Goal: Task Accomplishment & Management: Use online tool/utility

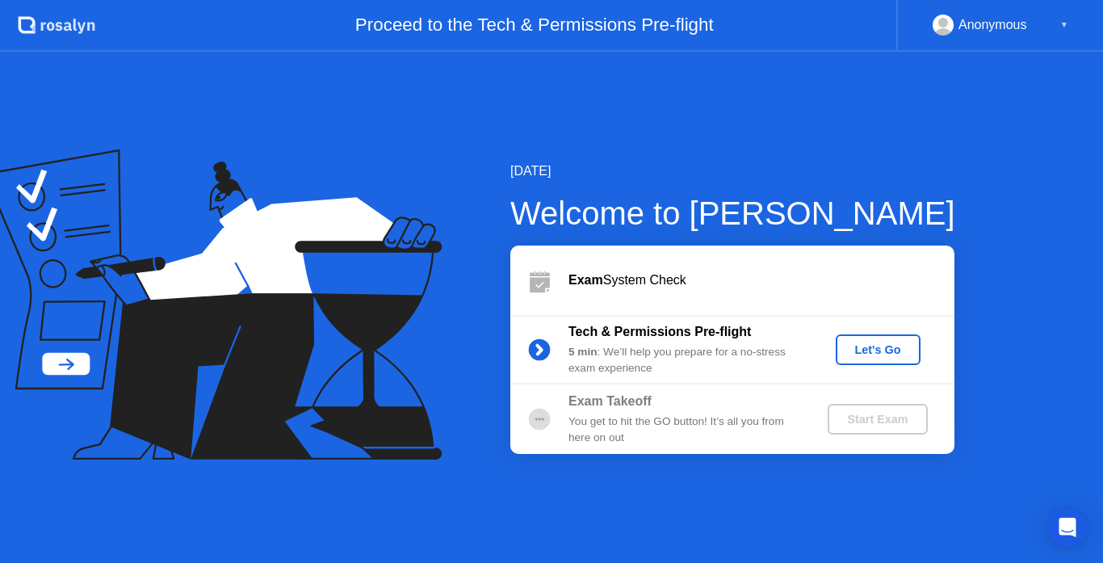
click at [878, 355] on div "Let's Go" at bounding box center [878, 349] width 72 height 13
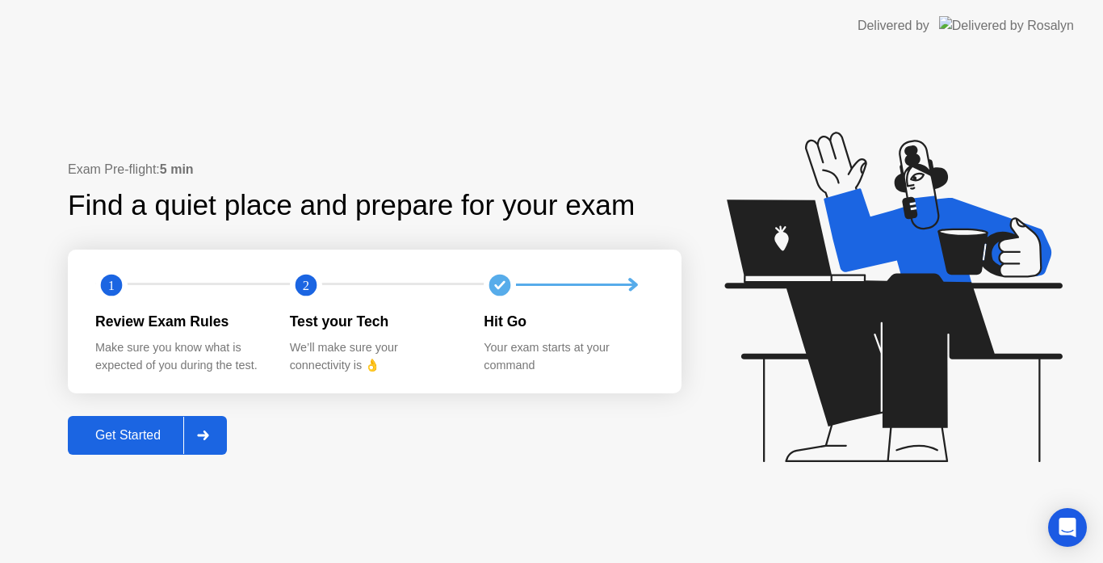
click at [207, 438] on icon at bounding box center [203, 435] width 12 height 10
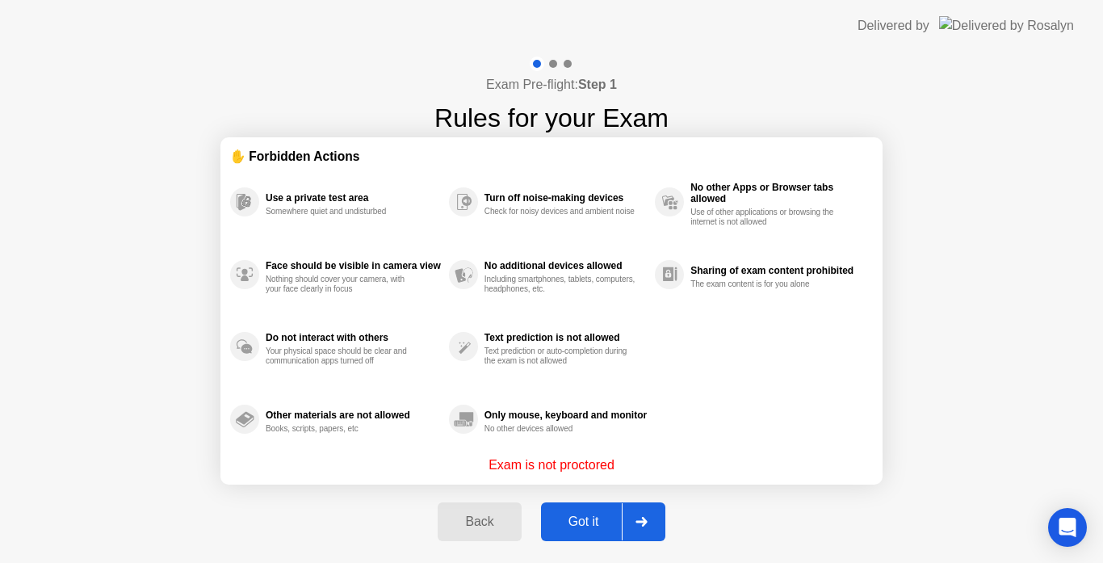
click at [603, 518] on div "Got it" at bounding box center [584, 521] width 76 height 15
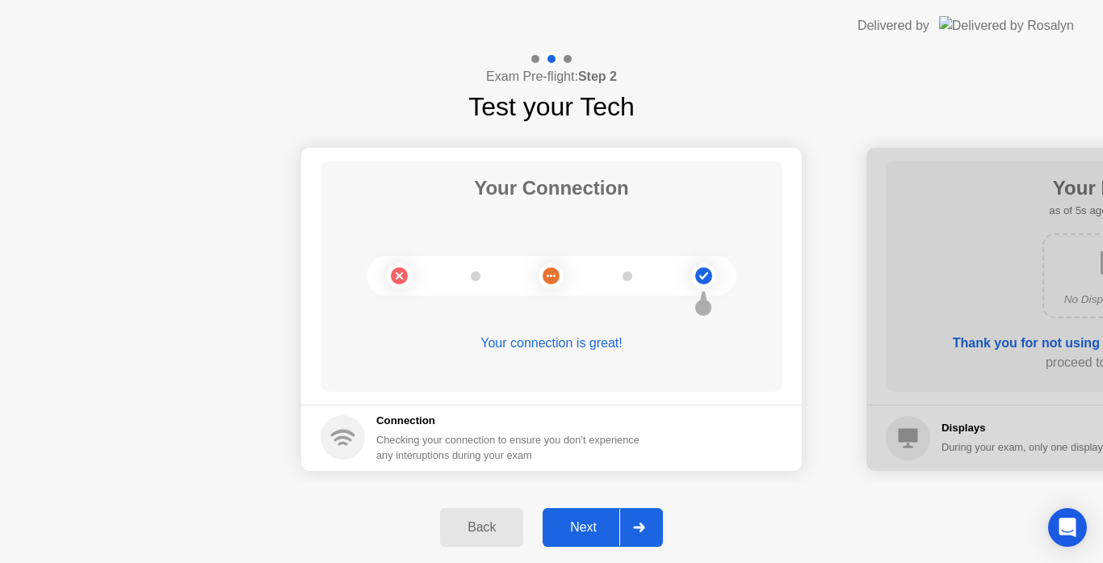
click at [661, 525] on button "Next" at bounding box center [603, 527] width 120 height 39
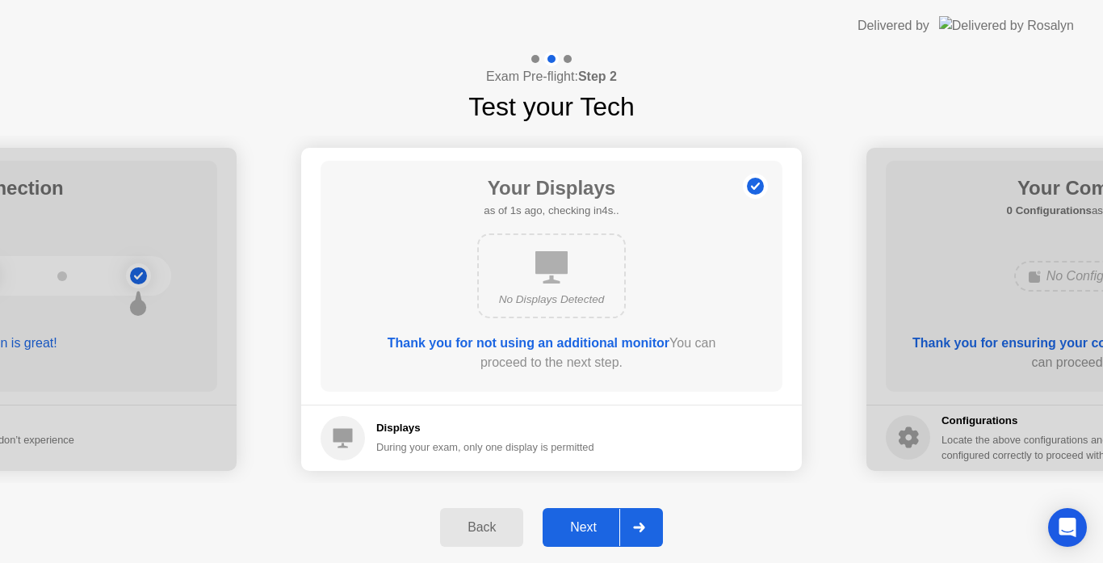
click at [650, 524] on div at bounding box center [638, 527] width 39 height 37
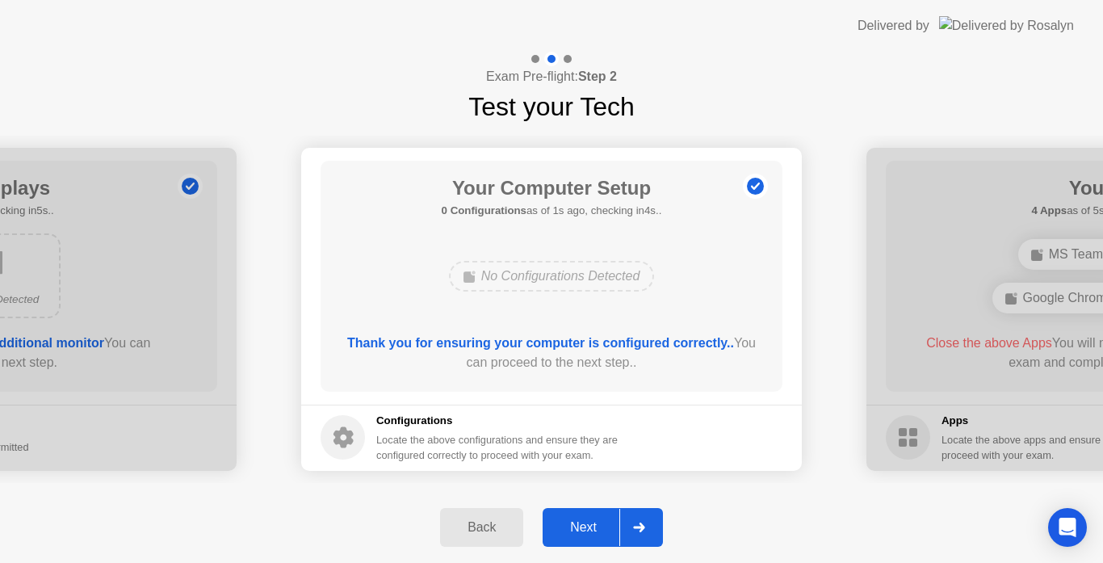
click at [643, 522] on icon at bounding box center [639, 527] width 12 height 10
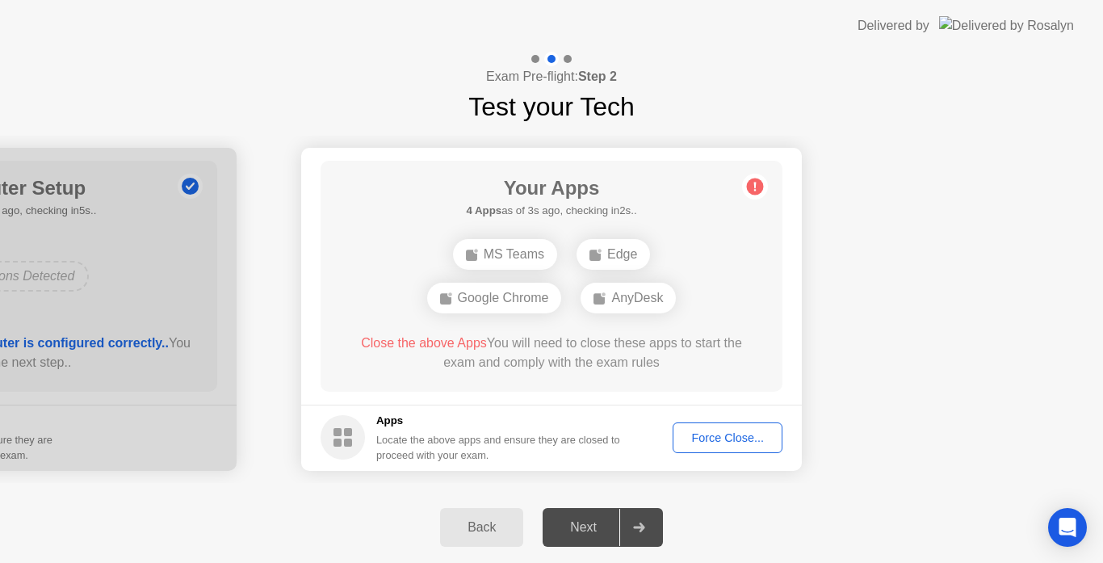
drag, startPoint x: 692, startPoint y: 446, endPoint x: 695, endPoint y: 550, distance: 104.2
click at [679, 562] on html "Delivered by Exam Pre-flight: Step 2 Test your Tech Your Connection Your connec…" at bounding box center [551, 281] width 1103 height 563
click at [737, 440] on div "Force Close..." at bounding box center [727, 437] width 99 height 13
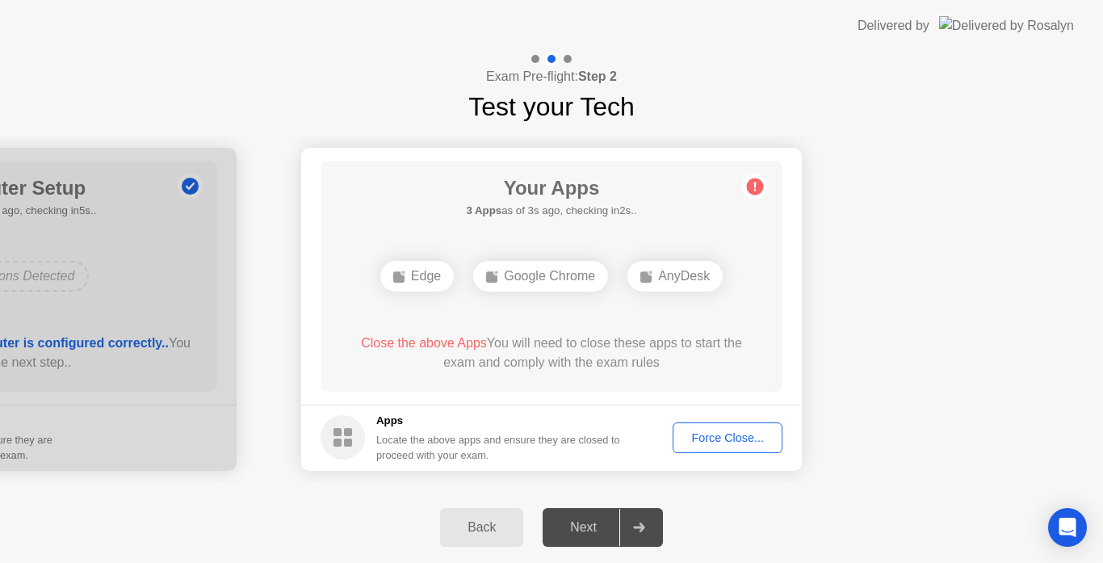
click at [720, 426] on button "Force Close..." at bounding box center [728, 437] width 110 height 31
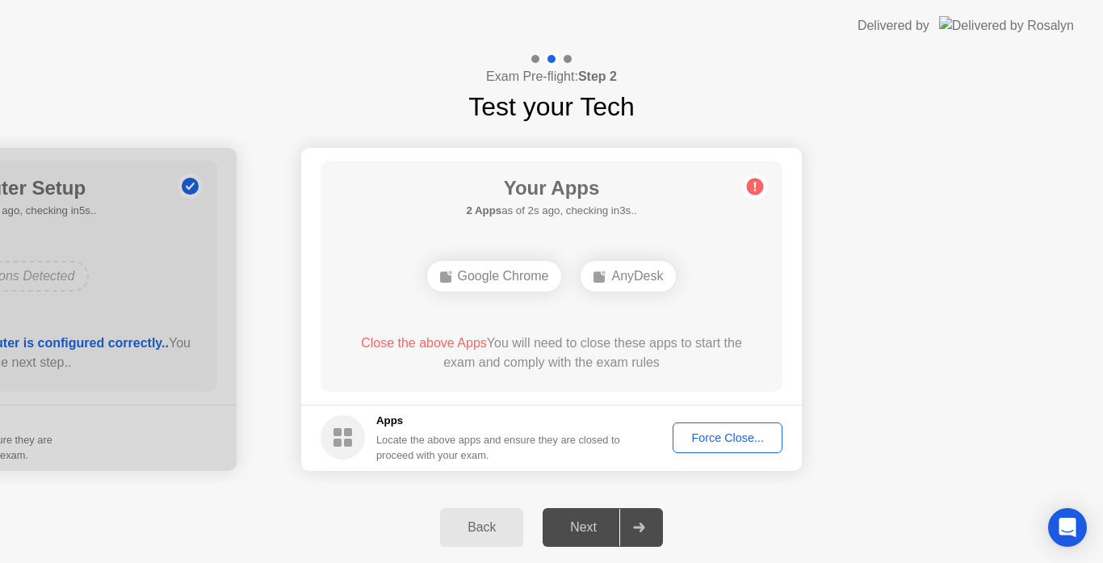
click at [727, 443] on div "Force Close..." at bounding box center [727, 437] width 99 height 13
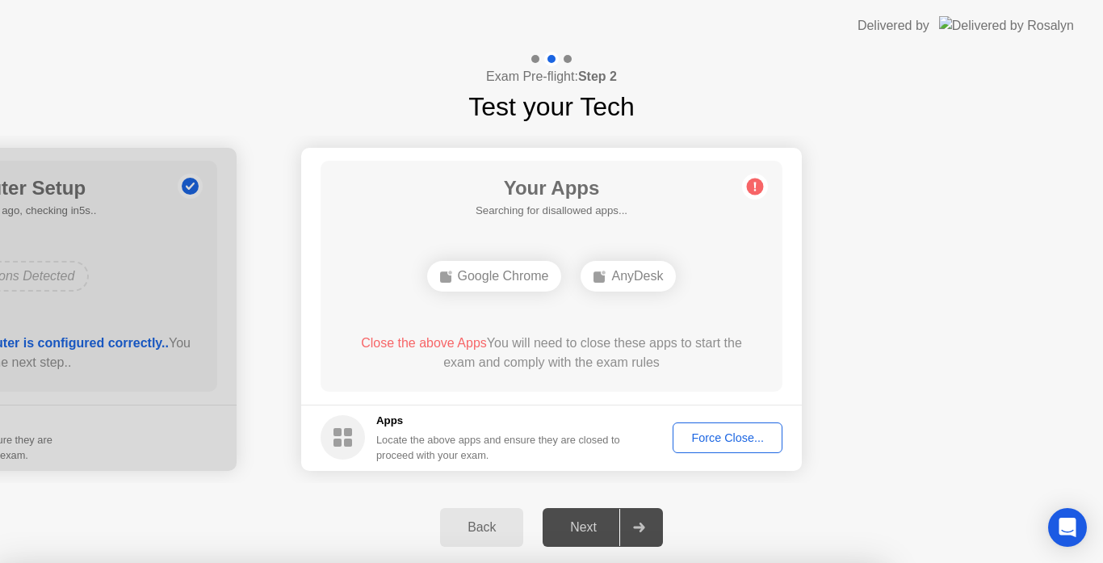
drag, startPoint x: 518, startPoint y: 347, endPoint x: 601, endPoint y: 374, distance: 87.3
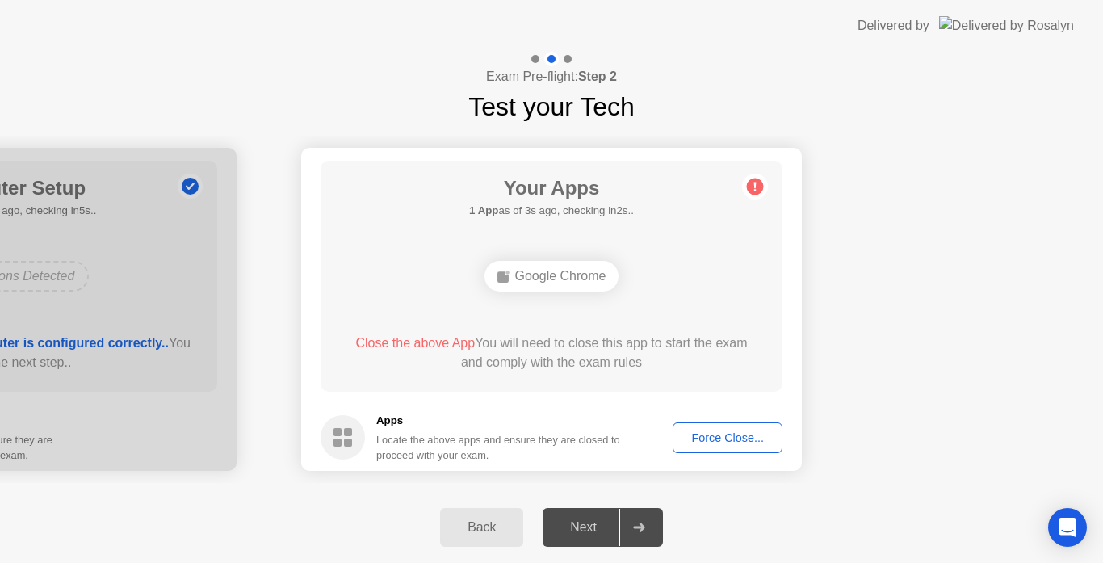
click at [706, 442] on div "Force Close..." at bounding box center [727, 437] width 99 height 13
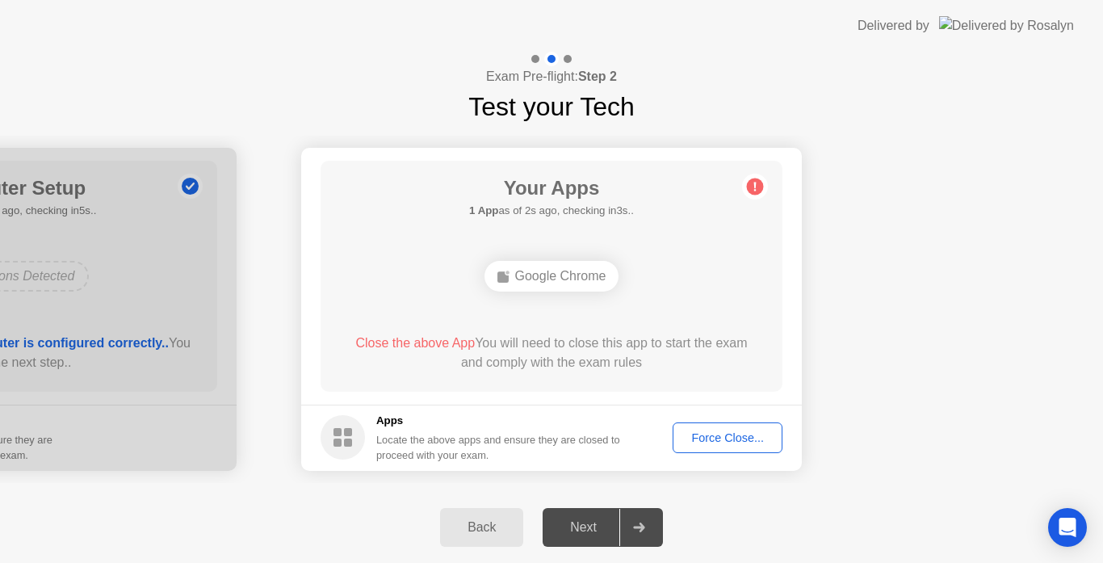
click at [697, 438] on div "Force Close..." at bounding box center [727, 437] width 99 height 13
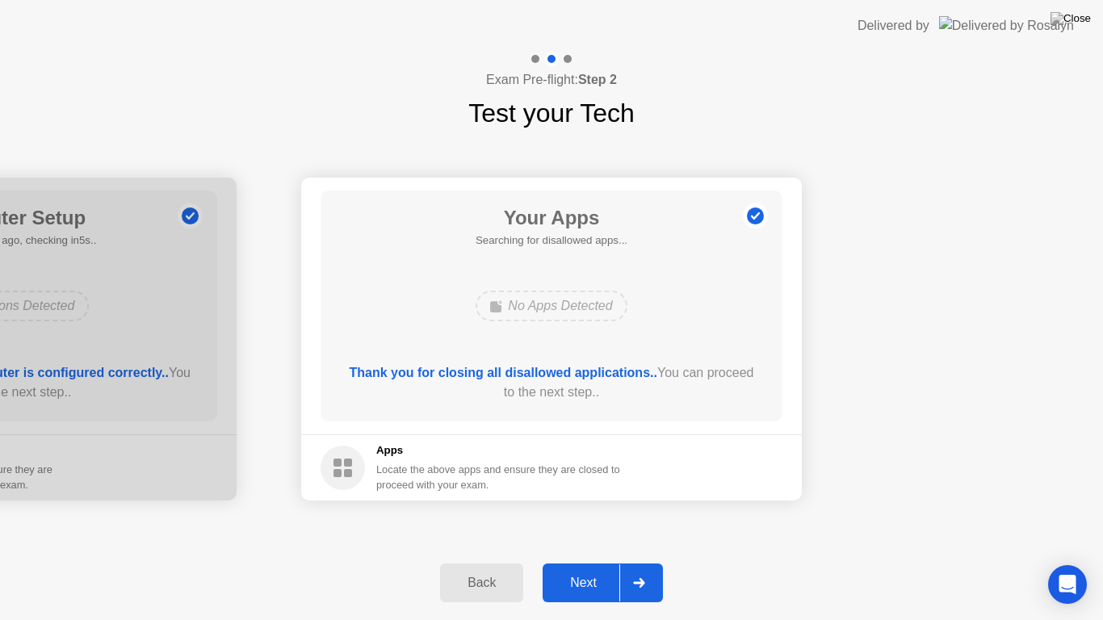
click at [634, 562] on div at bounding box center [638, 582] width 39 height 37
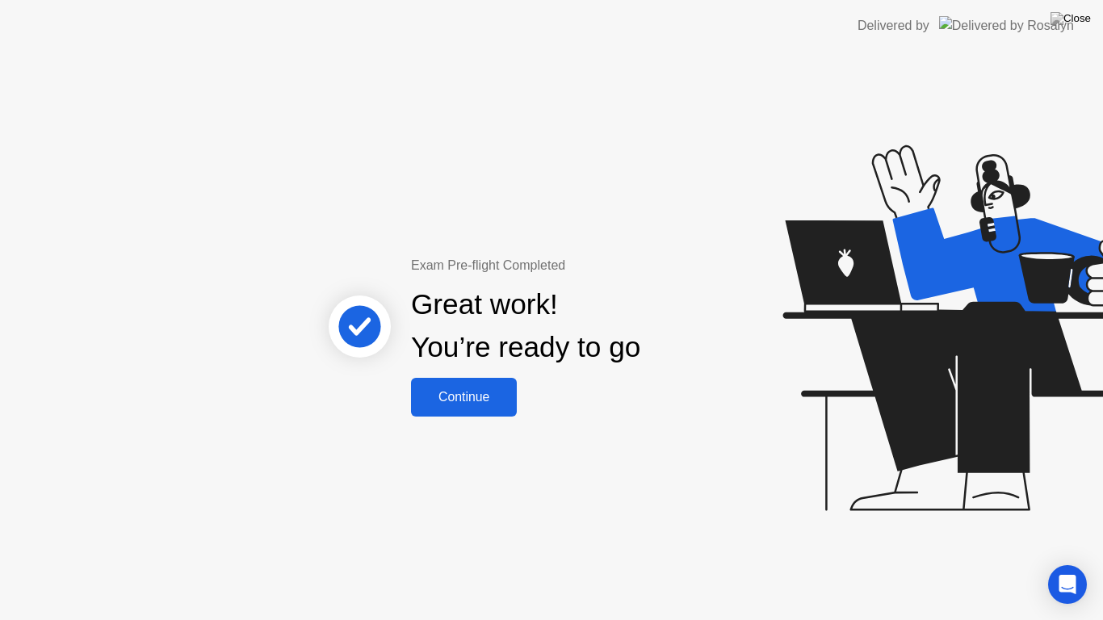
click at [491, 404] on div "Continue" at bounding box center [464, 397] width 96 height 15
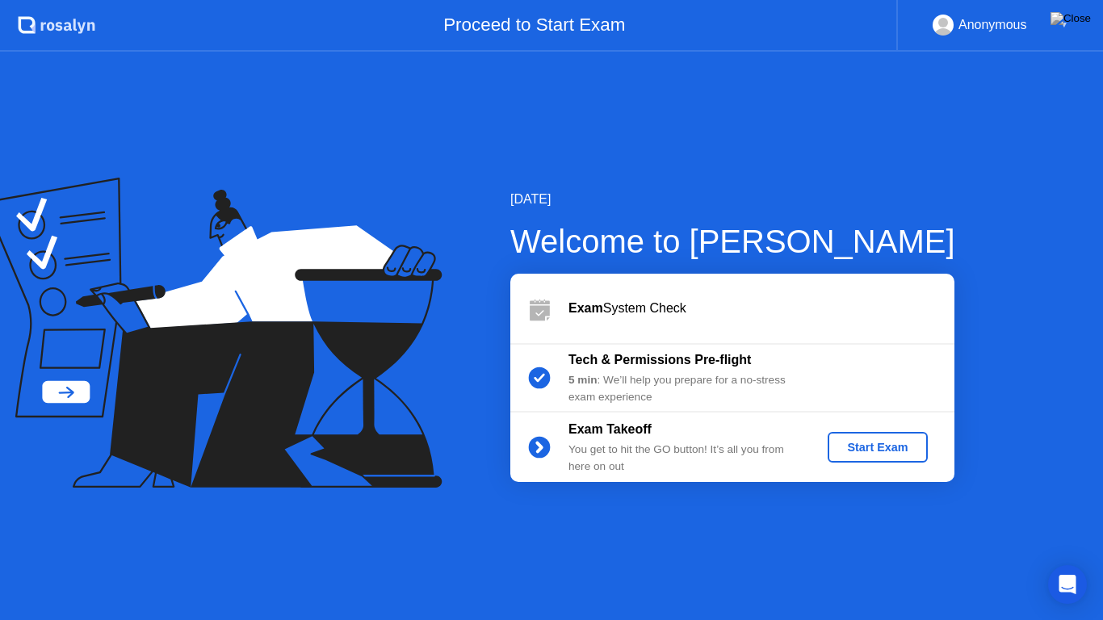
click at [876, 449] on div "Start Exam" at bounding box center [877, 447] width 86 height 13
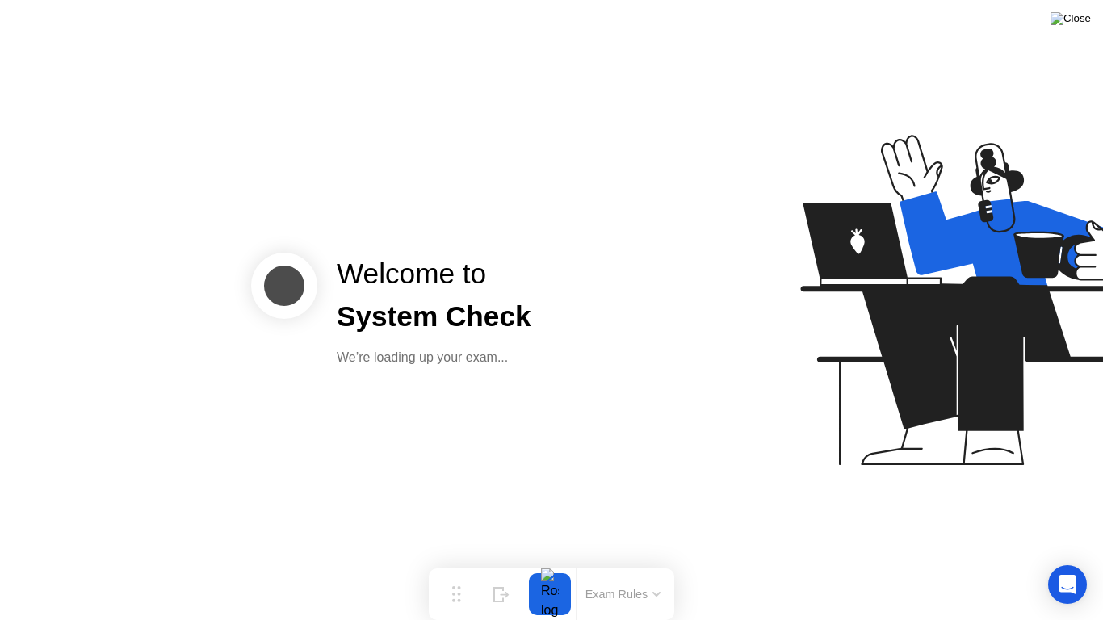
click at [1081, 20] on img at bounding box center [1070, 18] width 40 height 13
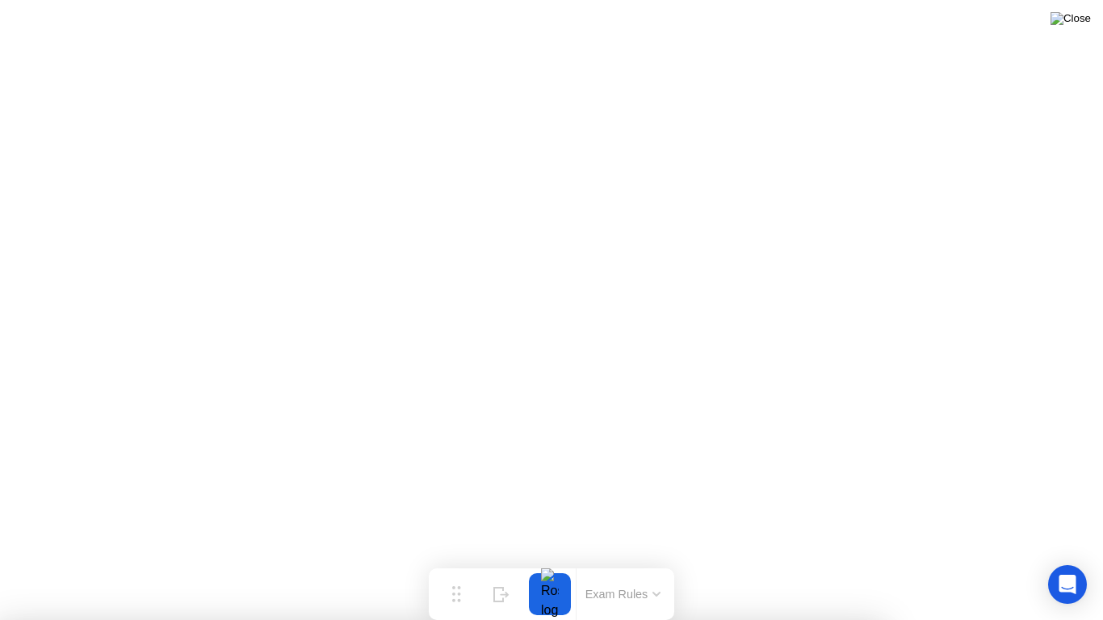
click at [564, 562] on div at bounding box center [550, 594] width 34 height 42
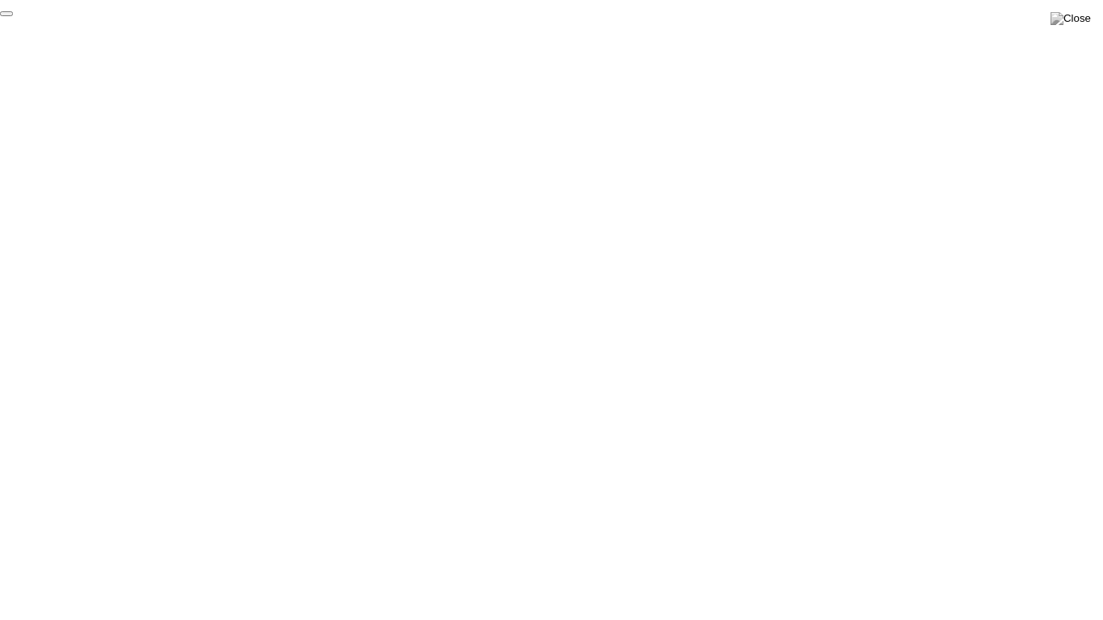
click div "End Proctoring Session"
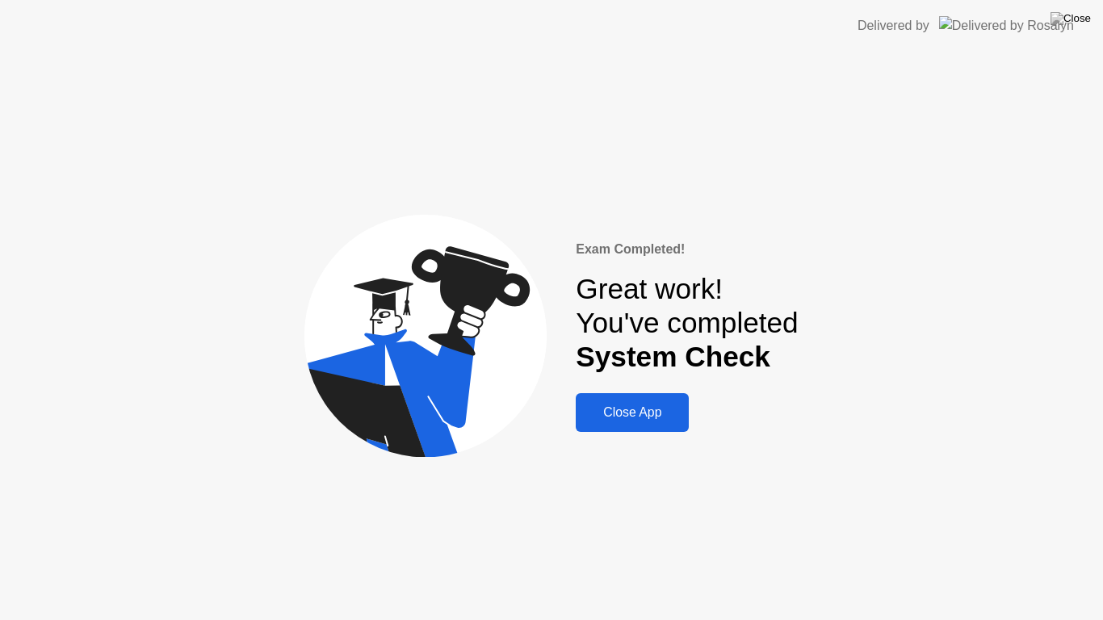
click at [660, 405] on div "Close App" at bounding box center [632, 412] width 103 height 15
